Goal: Find specific page/section: Find specific page/section

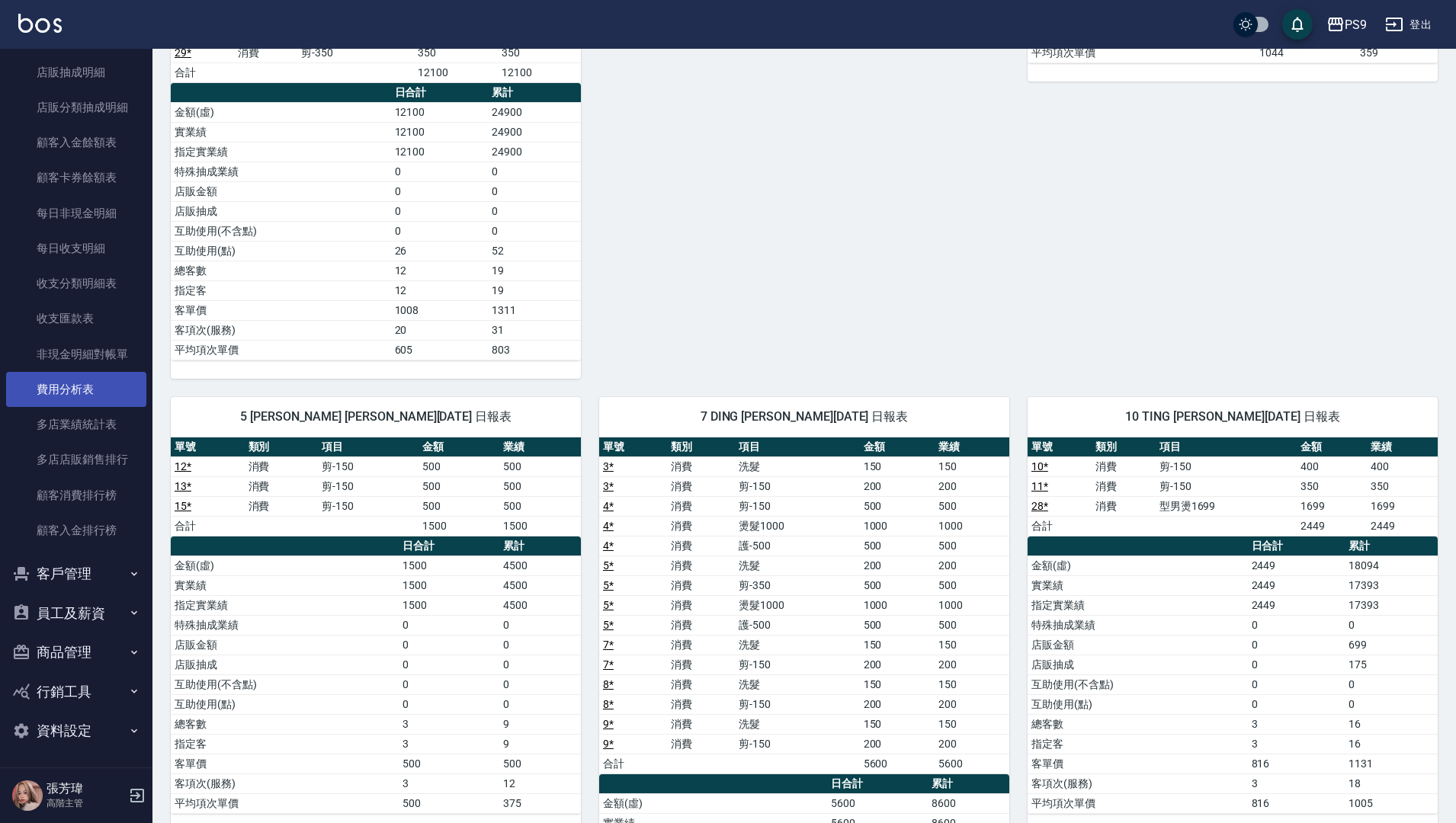
scroll to position [1548, 0]
click at [70, 559] on button "客戶管理" at bounding box center [76, 573] width 140 height 39
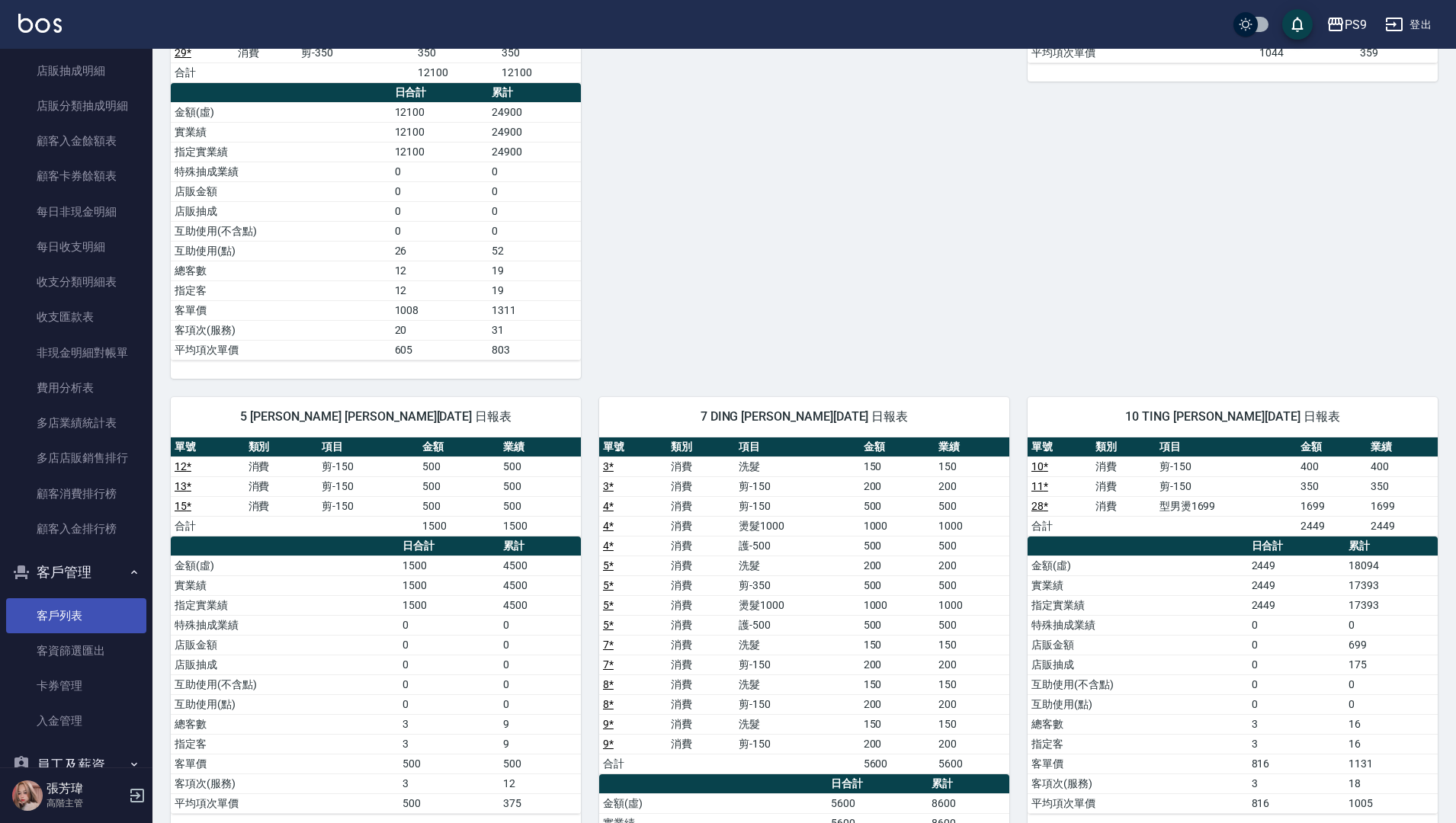
click at [65, 617] on link "客戶列表" at bounding box center [76, 616] width 140 height 35
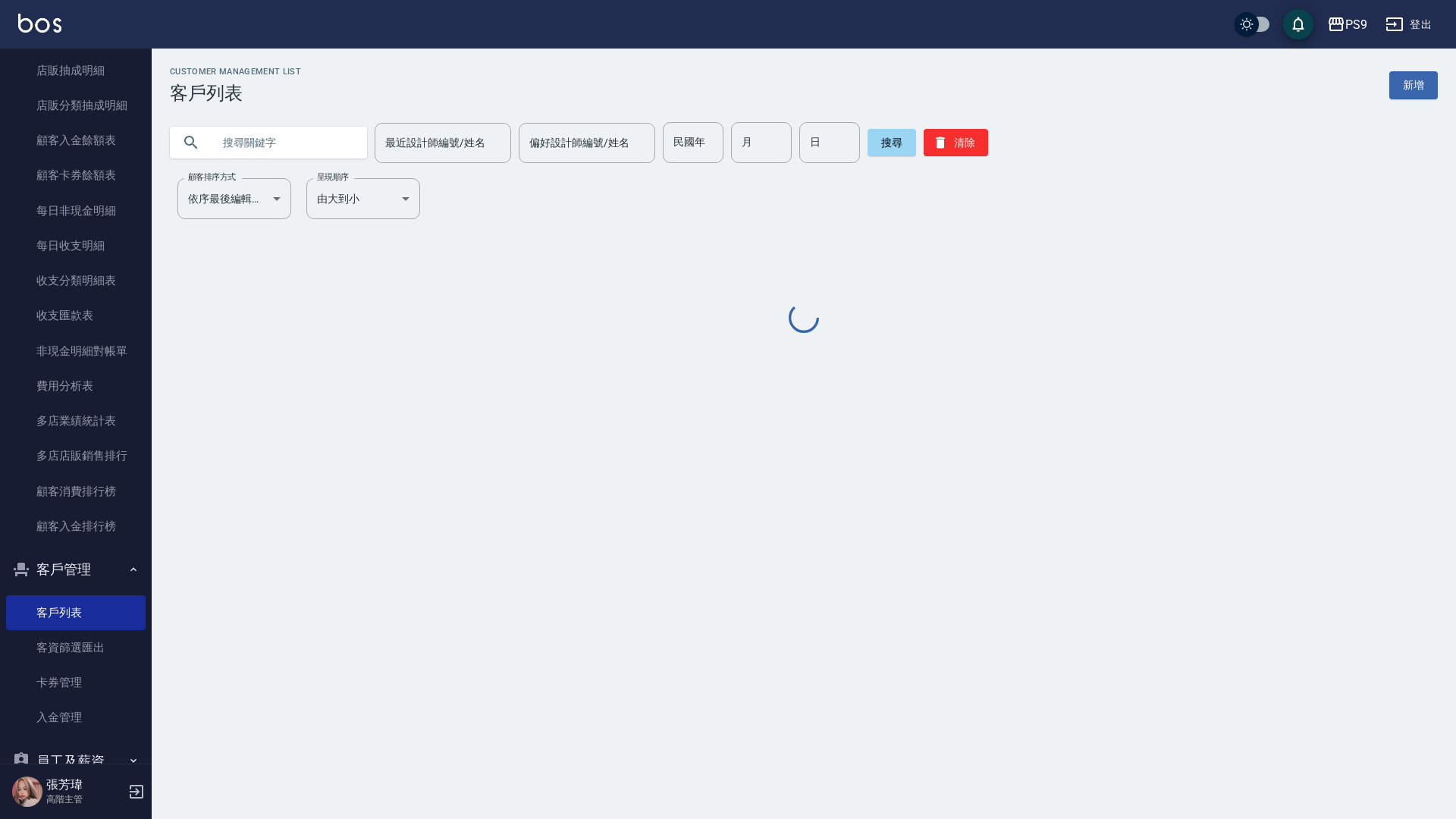
click at [282, 139] on input "text" at bounding box center [284, 143] width 143 height 41
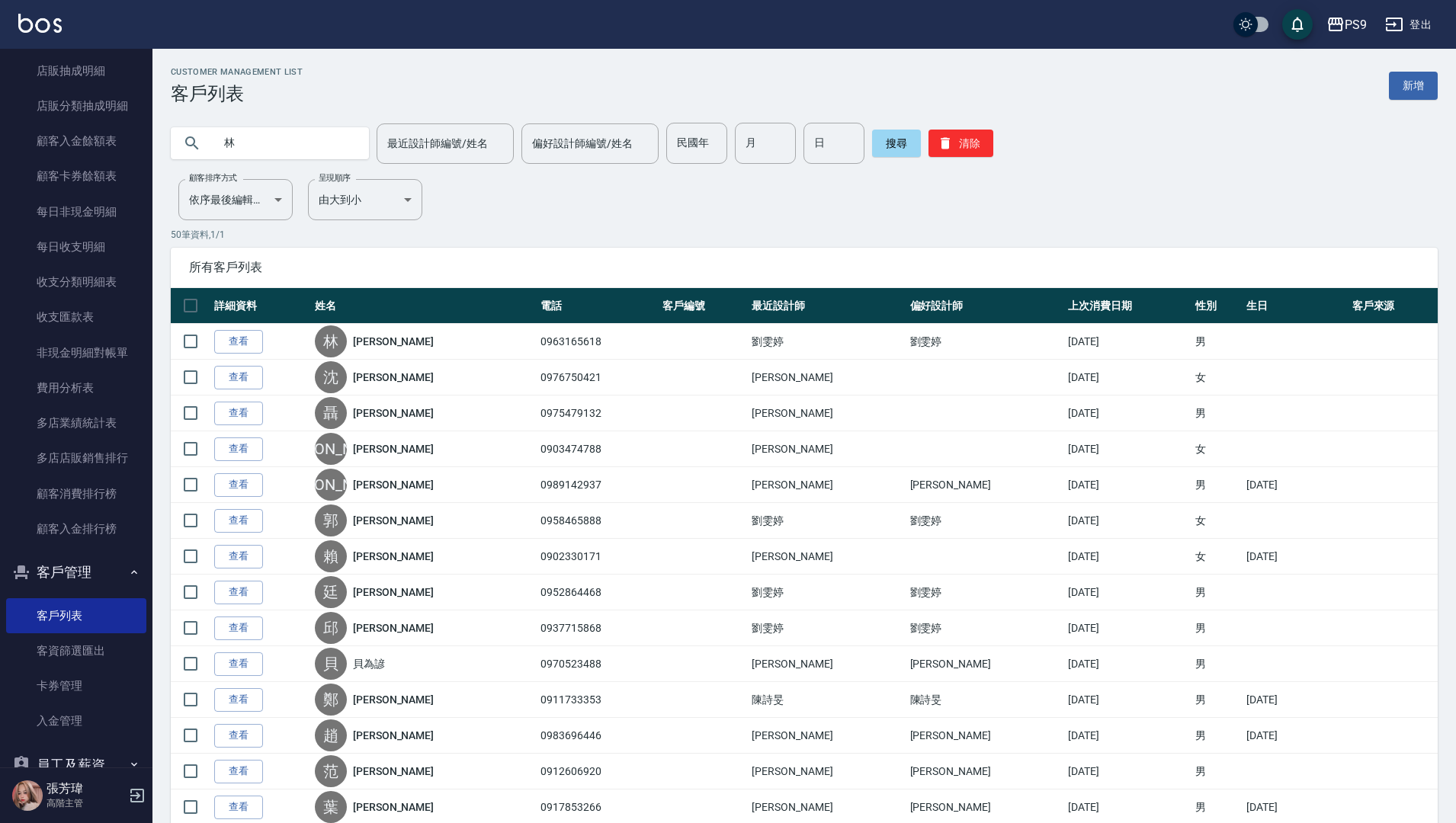
type input "林"
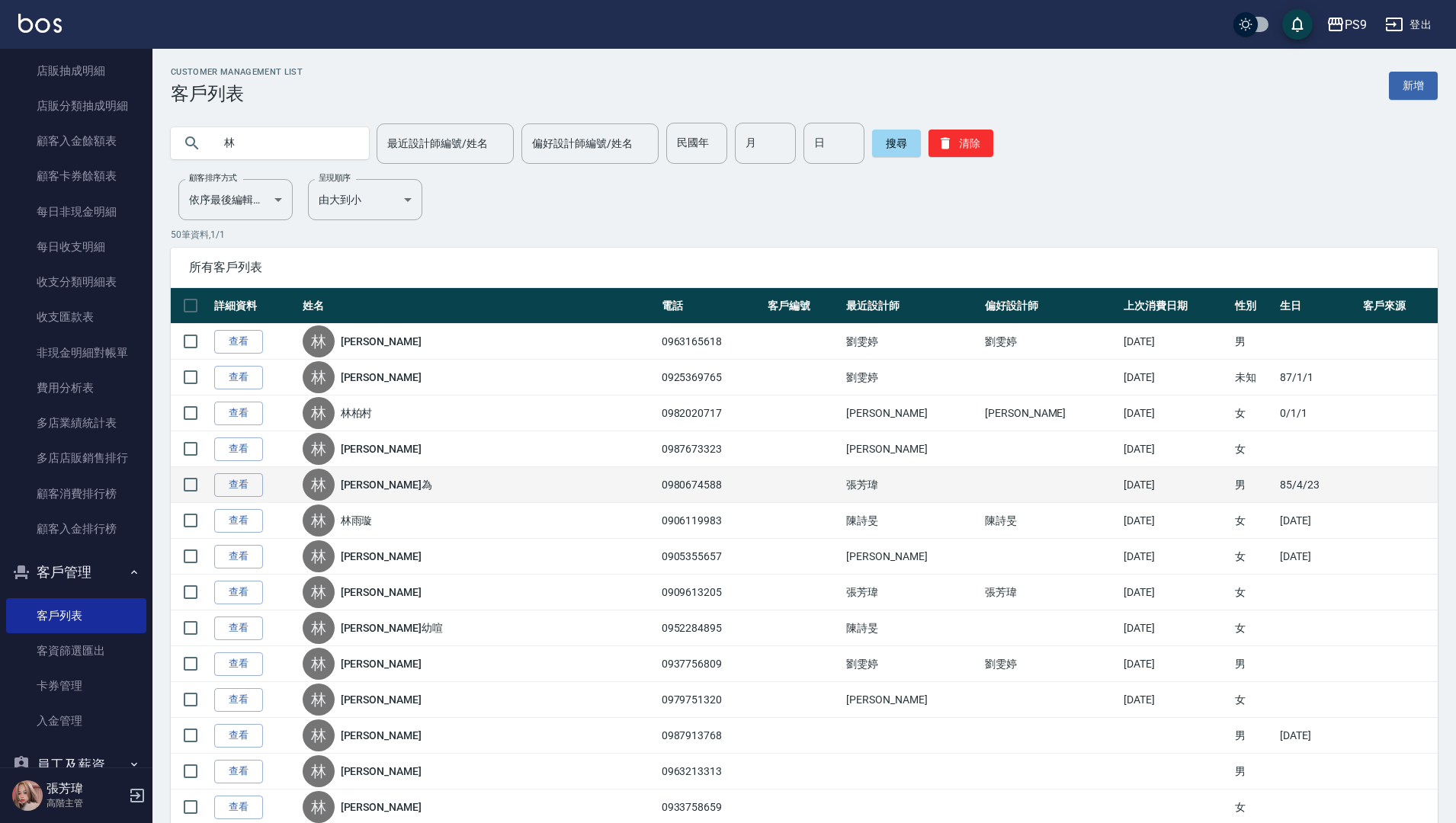
click at [382, 489] on link "[PERSON_NAME]為" at bounding box center [387, 484] width 91 height 15
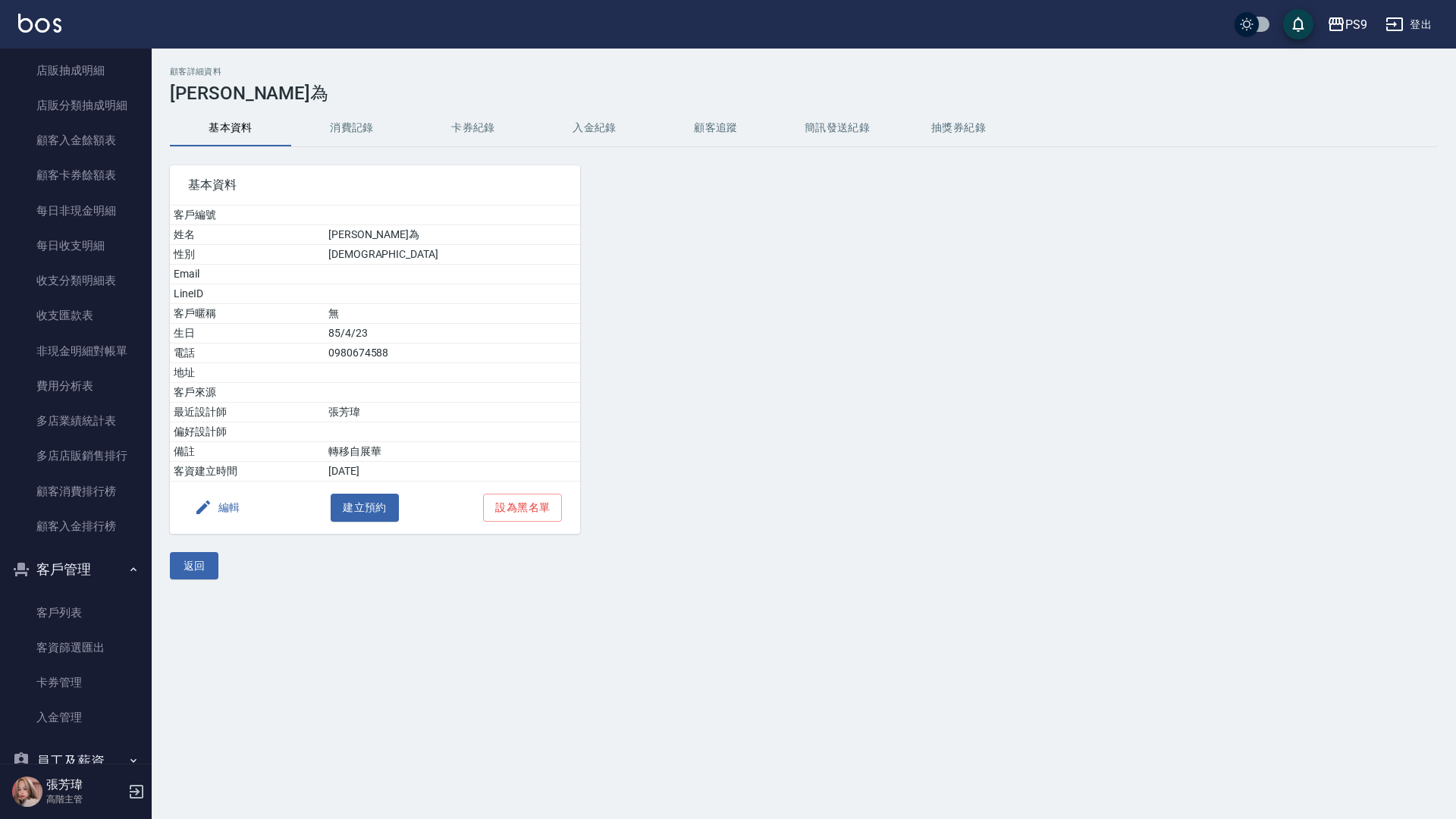
click at [612, 129] on button "入金紀錄" at bounding box center [594, 128] width 121 height 36
